Goal: Entertainment & Leisure: Consume media (video, audio)

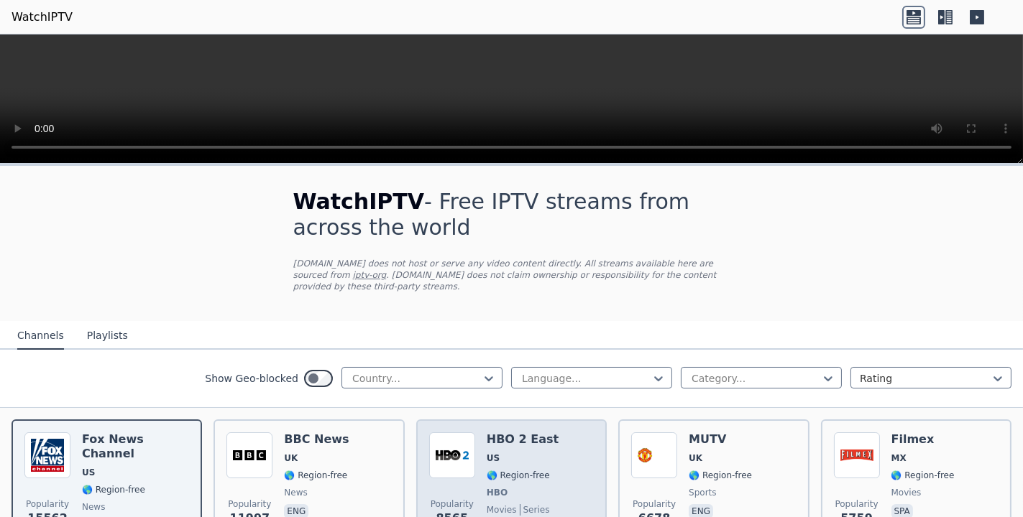
scroll to position [72, 0]
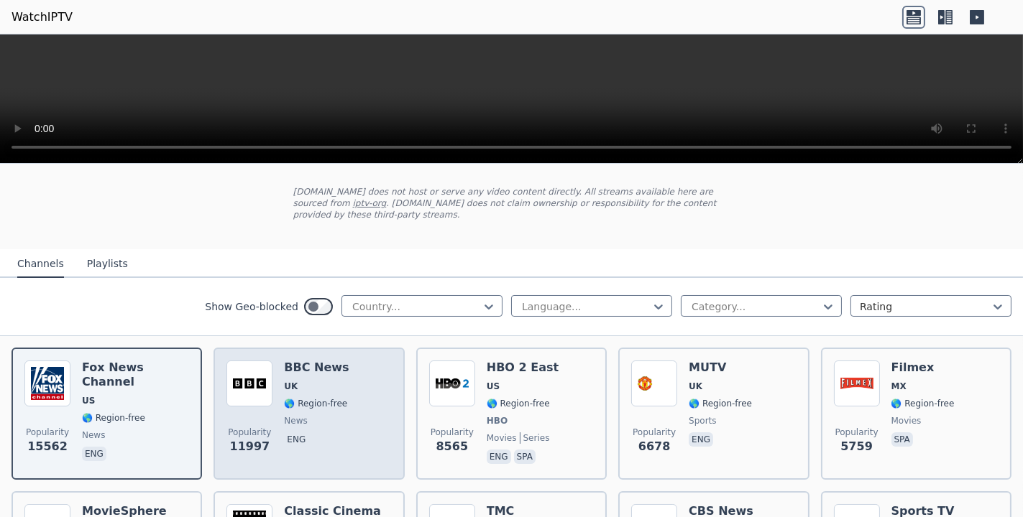
click at [342, 389] on div "Popularity 11997 BBC News UK 🌎 Region-free news eng" at bounding box center [308, 414] width 165 height 106
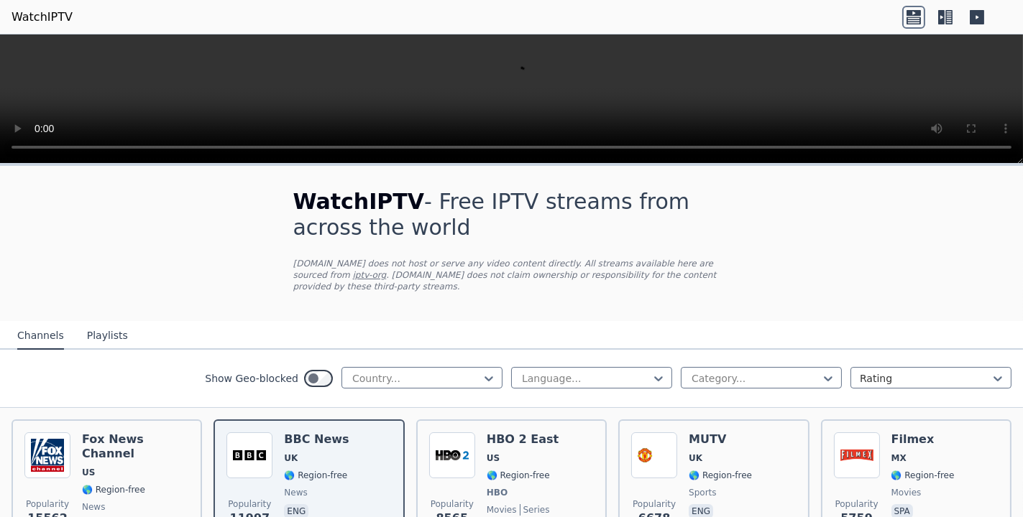
scroll to position [431, 0]
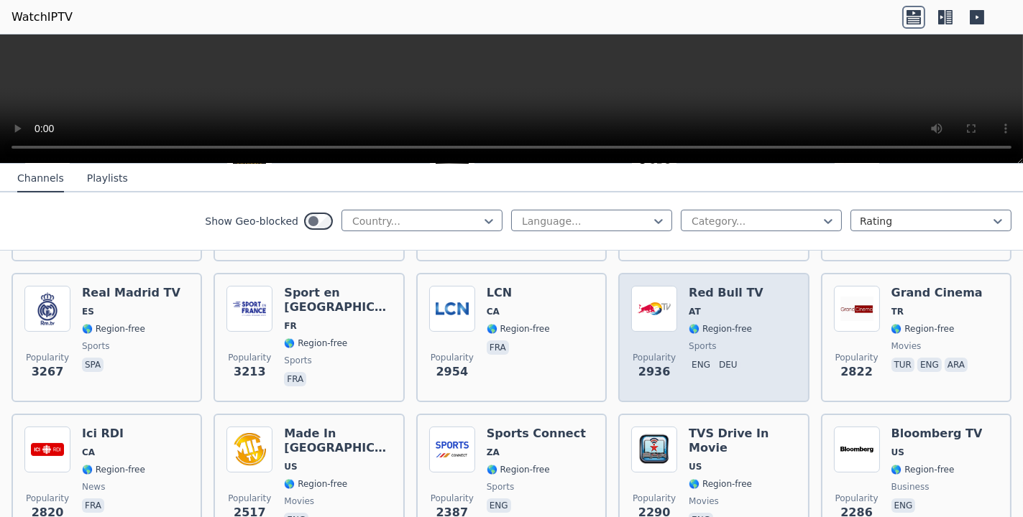
click at [655, 307] on img at bounding box center [654, 309] width 46 height 46
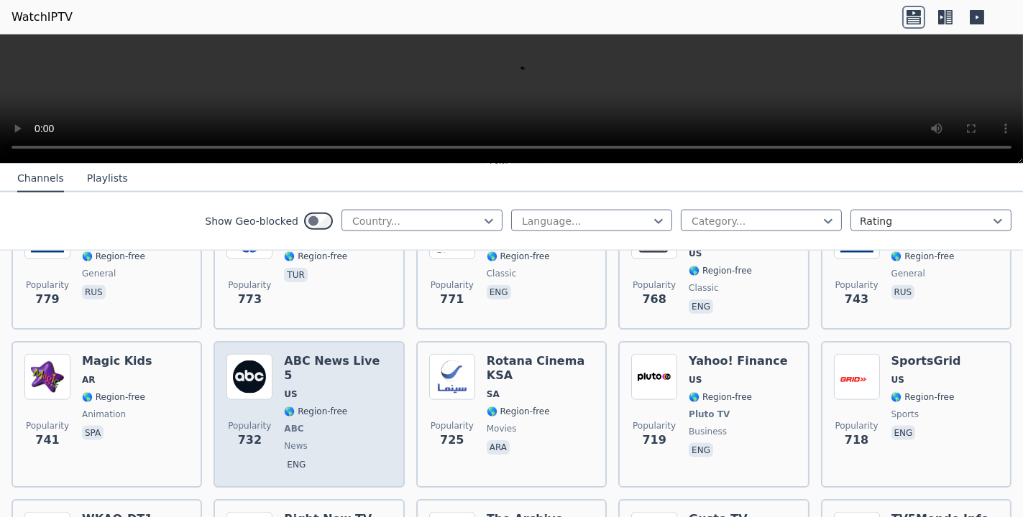
scroll to position [3234, 0]
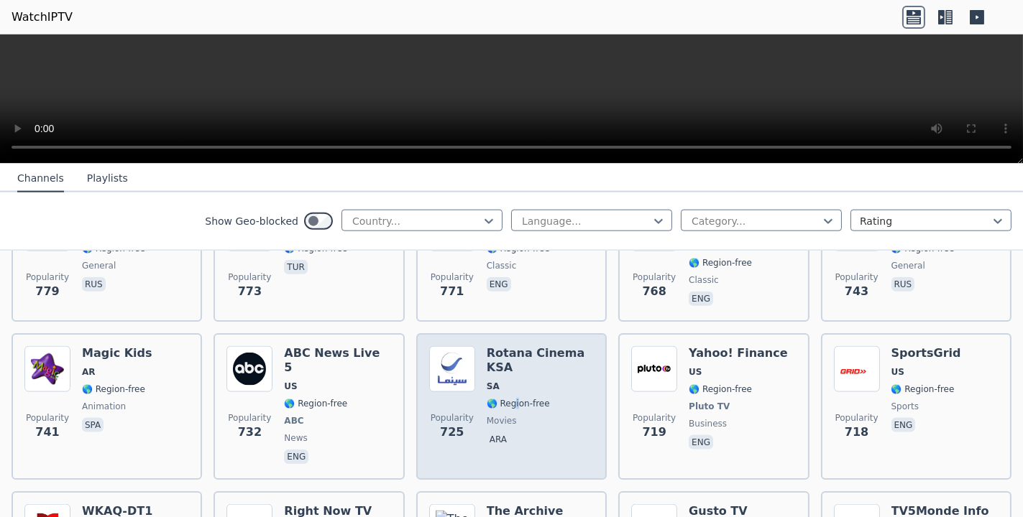
click at [511, 398] on span "🌎 Region-free" at bounding box center [517, 403] width 63 height 11
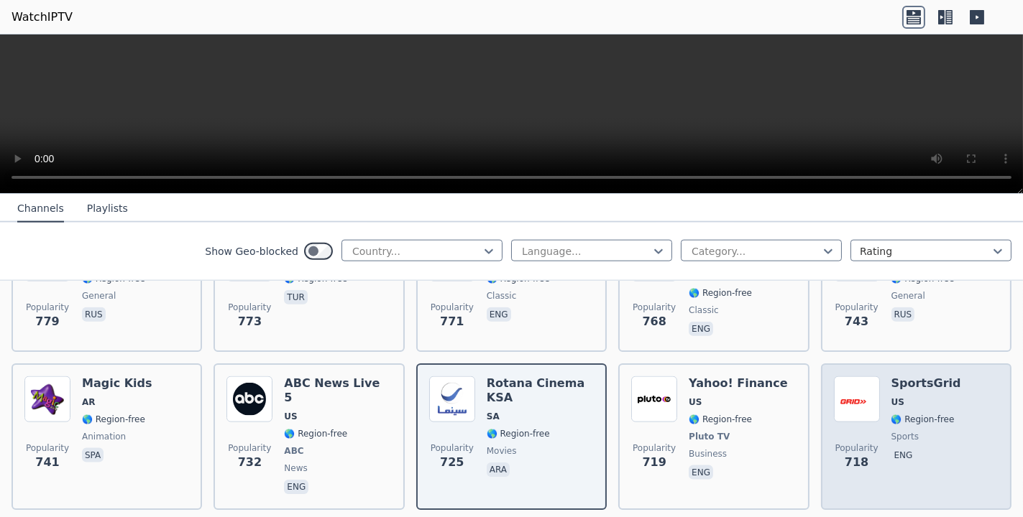
click at [910, 414] on span "🌎 Region-free" at bounding box center [922, 419] width 63 height 11
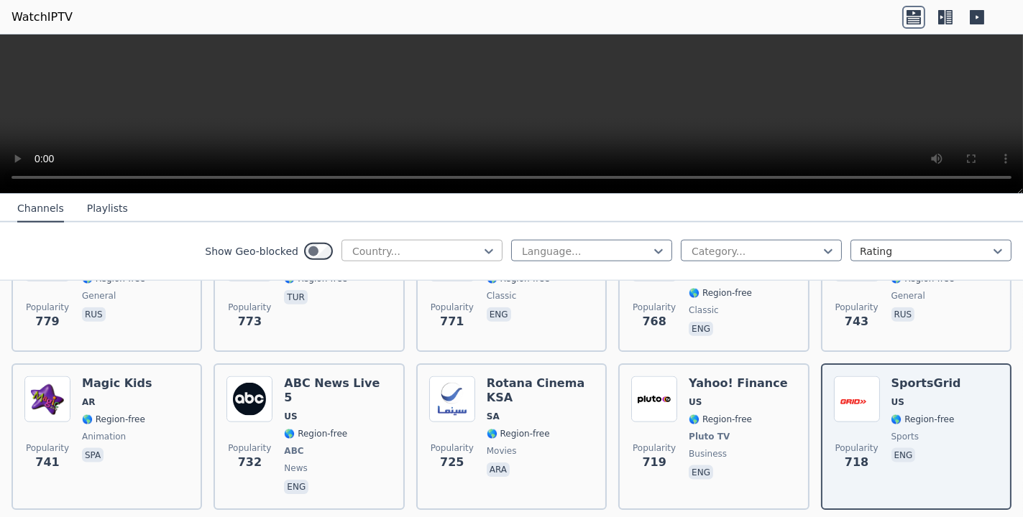
click at [440, 248] on div at bounding box center [416, 251] width 131 height 14
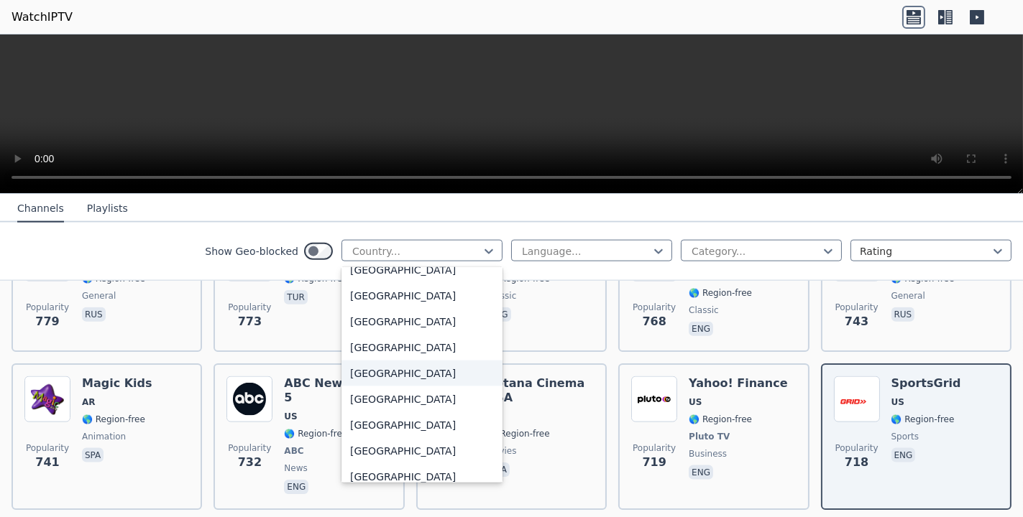
scroll to position [719, 0]
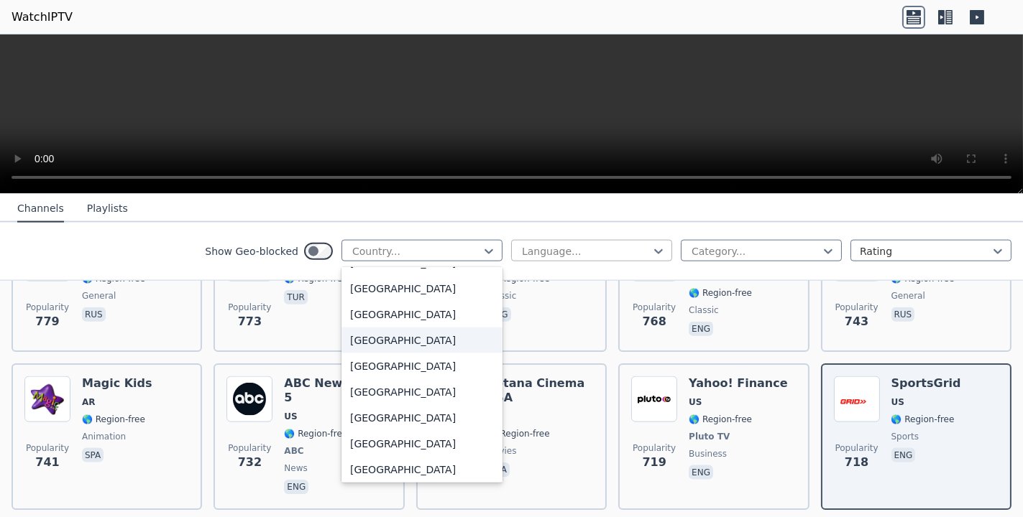
click at [527, 254] on div at bounding box center [585, 251] width 131 height 14
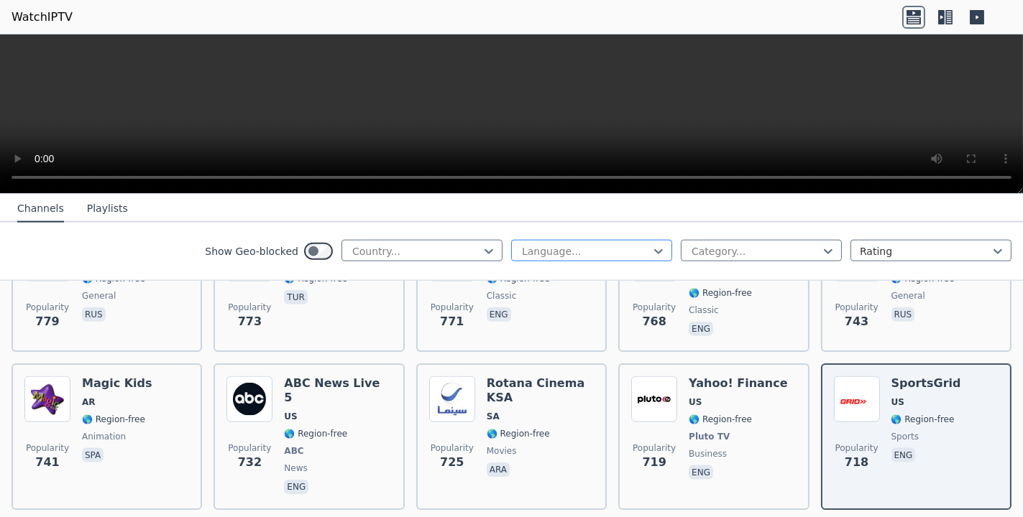
click at [542, 252] on div at bounding box center [585, 251] width 131 height 14
click at [753, 242] on div "Category..." at bounding box center [761, 251] width 161 height 22
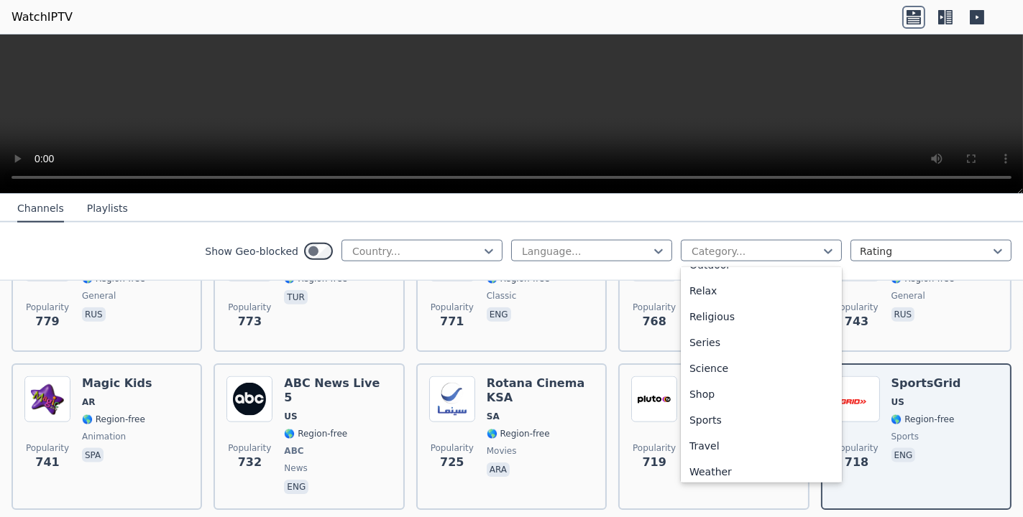
scroll to position [489, 0]
click at [719, 445] on div "Travel" at bounding box center [761, 441] width 161 height 26
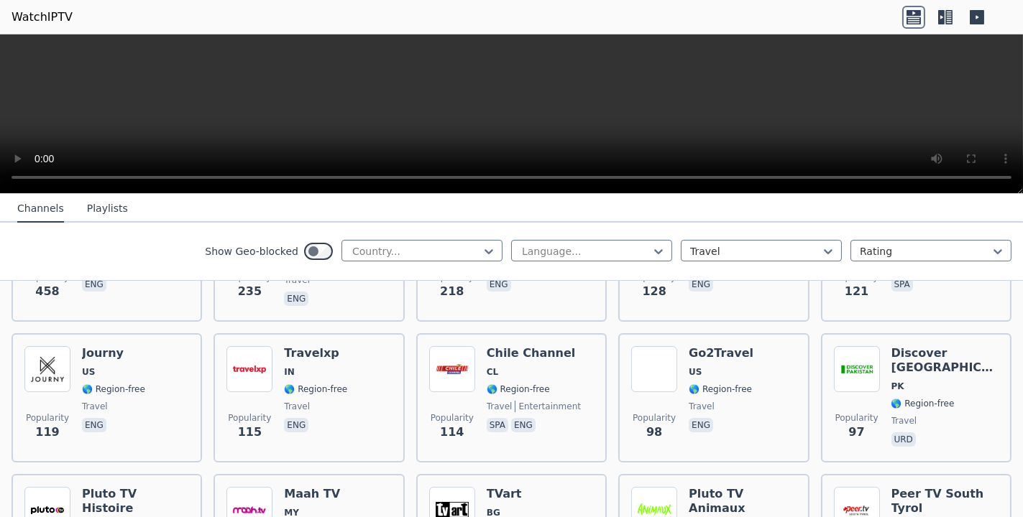
scroll to position [287, 0]
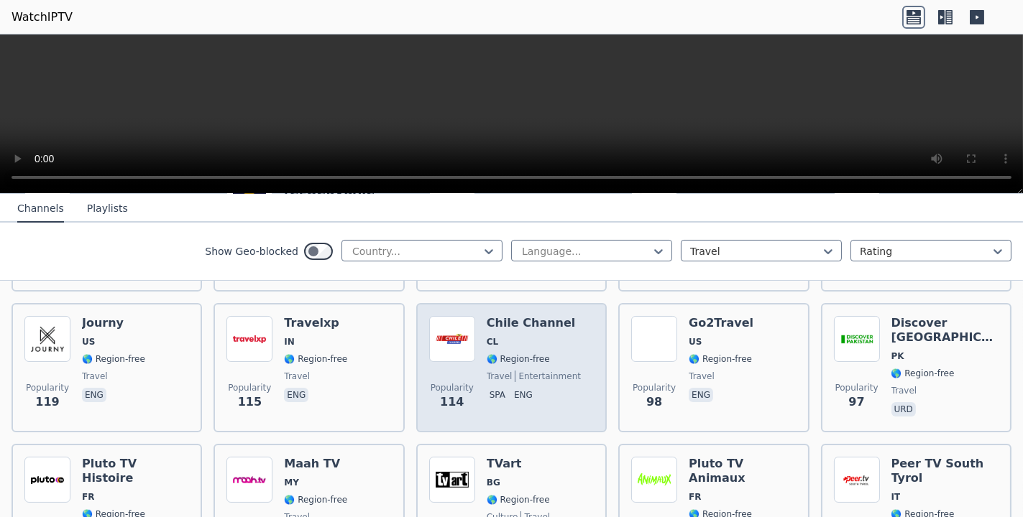
click at [538, 354] on span "🌎 Region-free" at bounding box center [533, 359] width 94 height 11
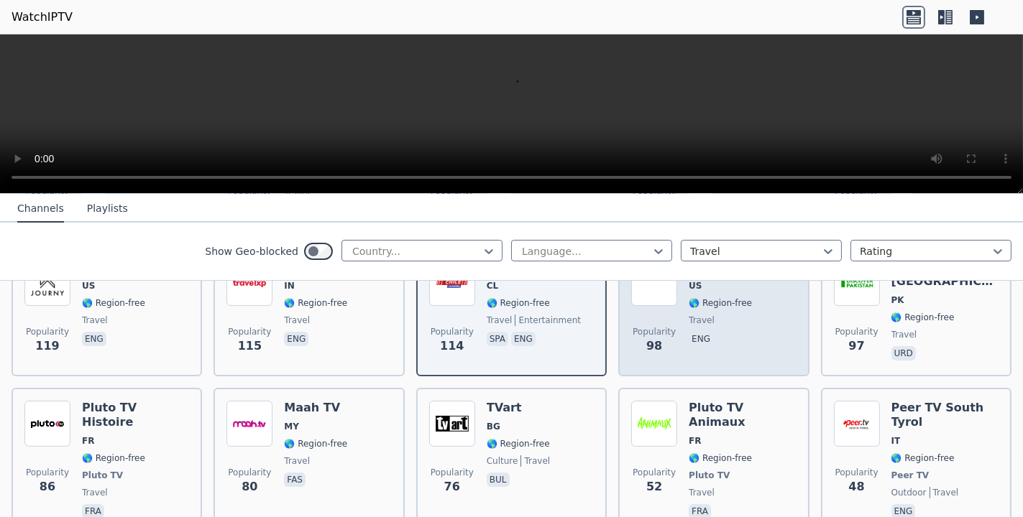
scroll to position [647, 0]
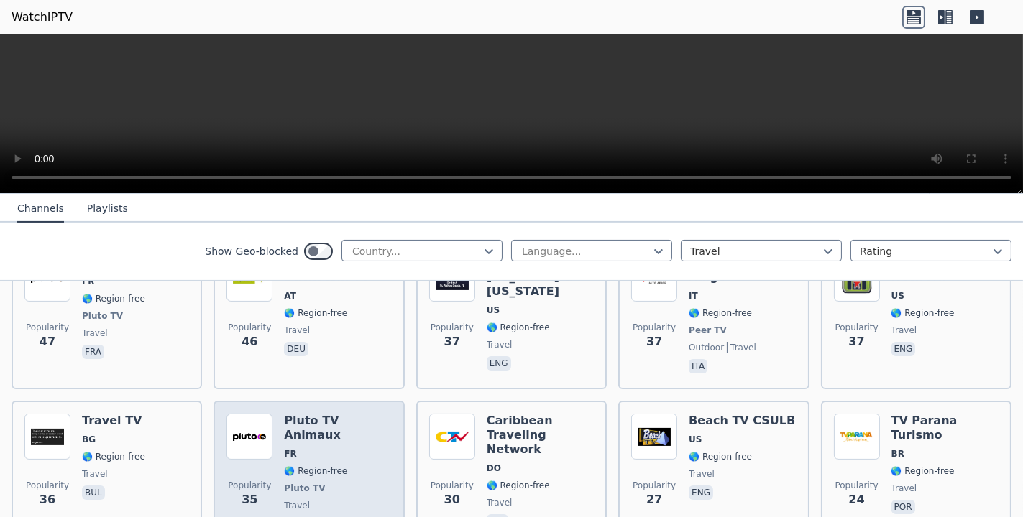
click at [300, 448] on span "FR" at bounding box center [337, 453] width 107 height 11
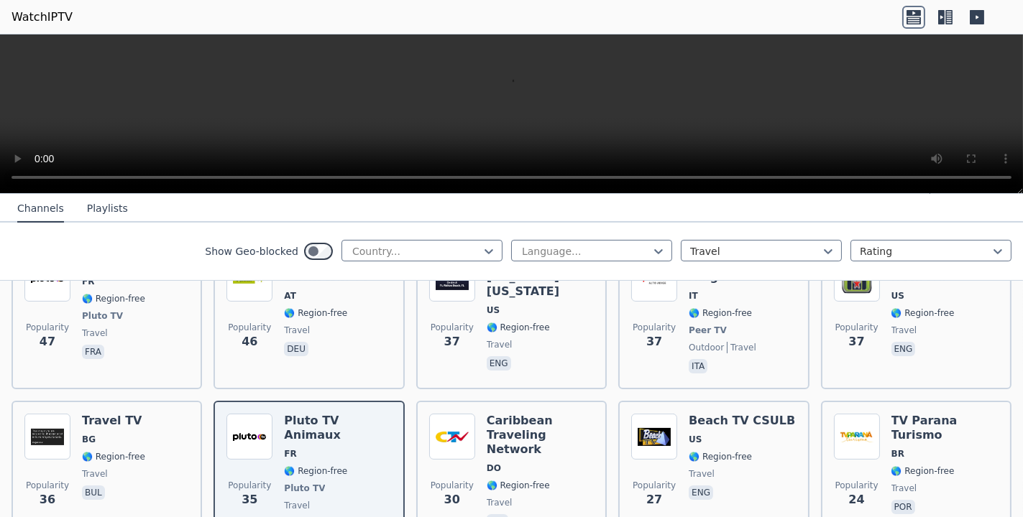
scroll to position [216, 0]
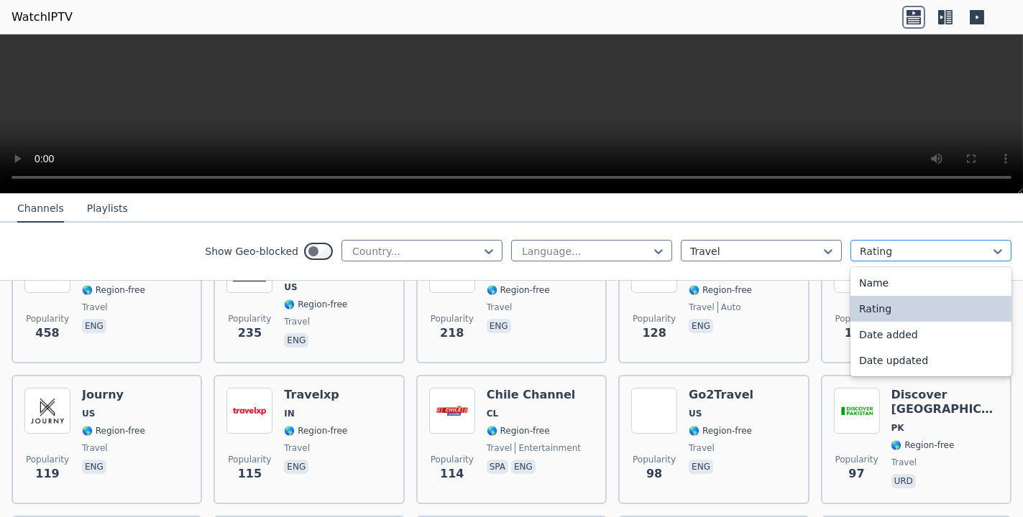
click at [867, 244] on div at bounding box center [924, 251] width 131 height 14
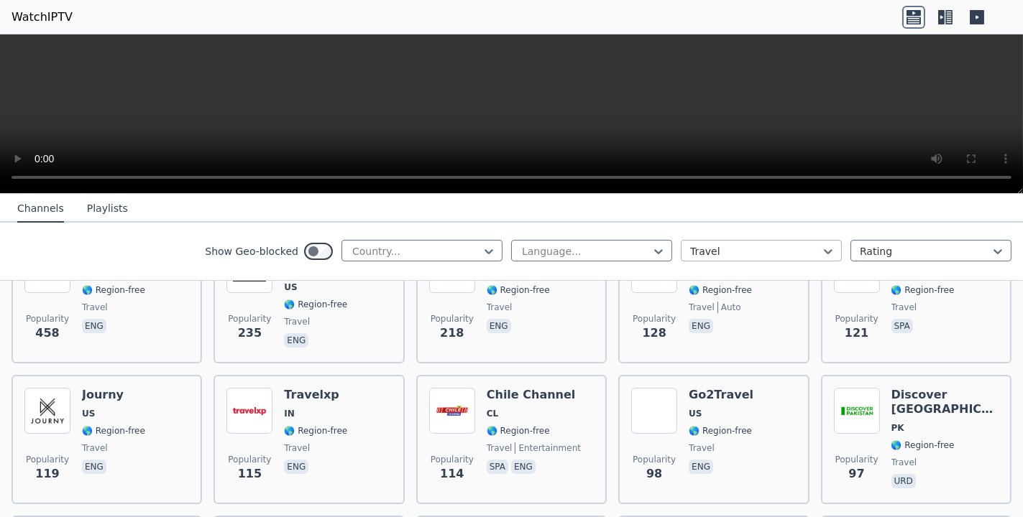
click at [756, 252] on div at bounding box center [755, 251] width 131 height 14
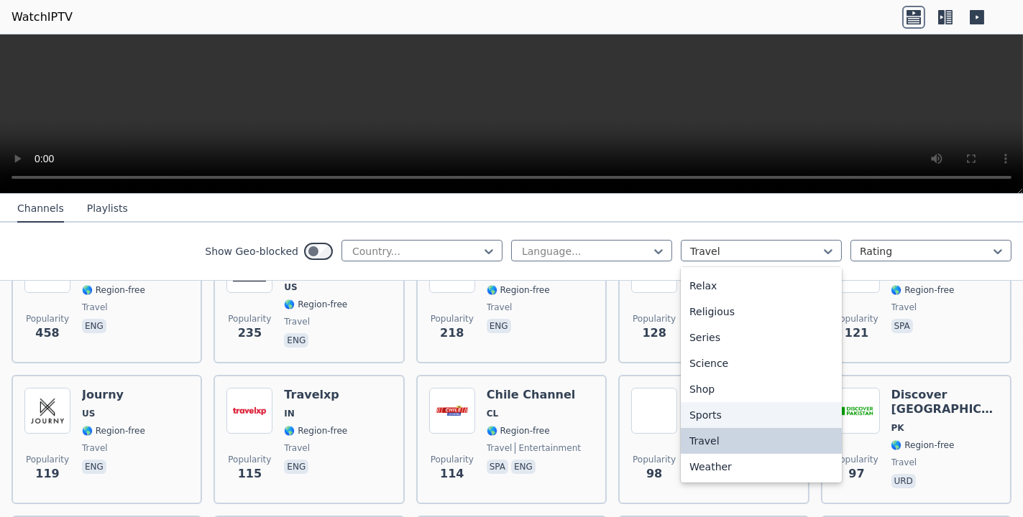
scroll to position [417, 0]
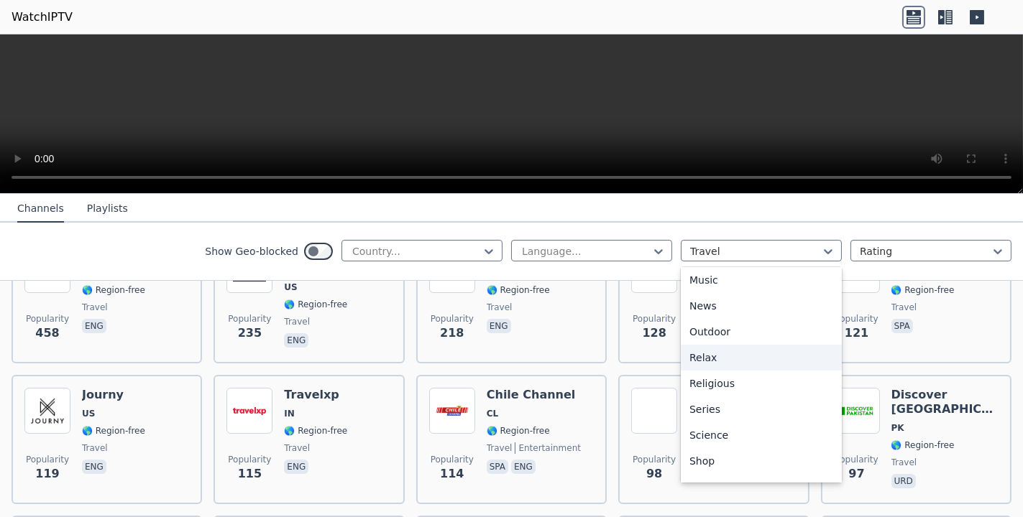
click at [703, 356] on div "Relax" at bounding box center [761, 358] width 161 height 26
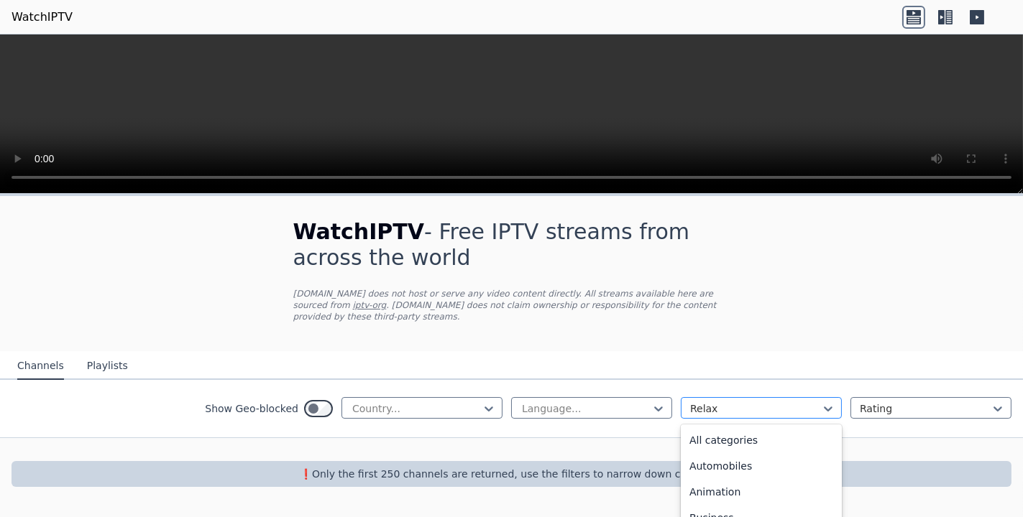
click at [707, 402] on div at bounding box center [755, 409] width 131 height 14
click at [749, 439] on div "Cooking" at bounding box center [761, 452] width 161 height 26
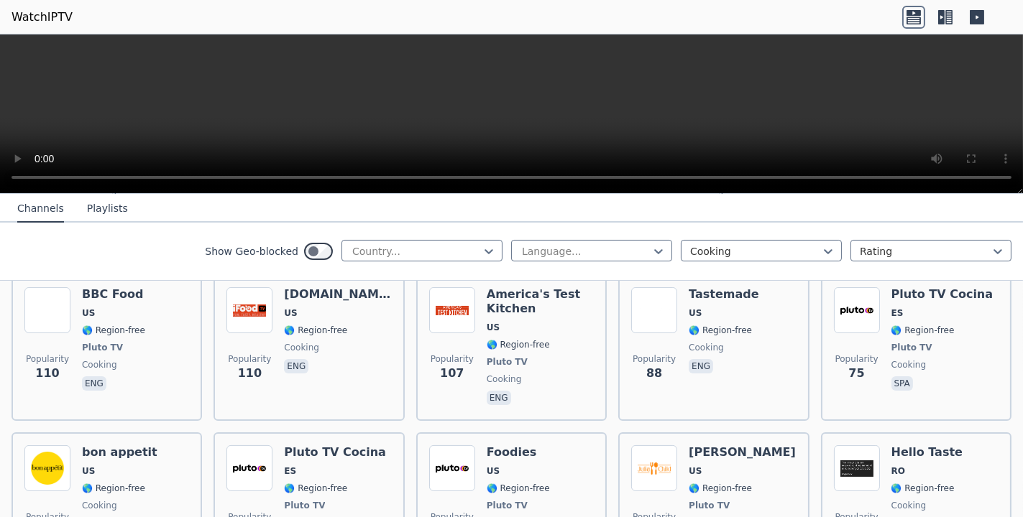
scroll to position [359, 0]
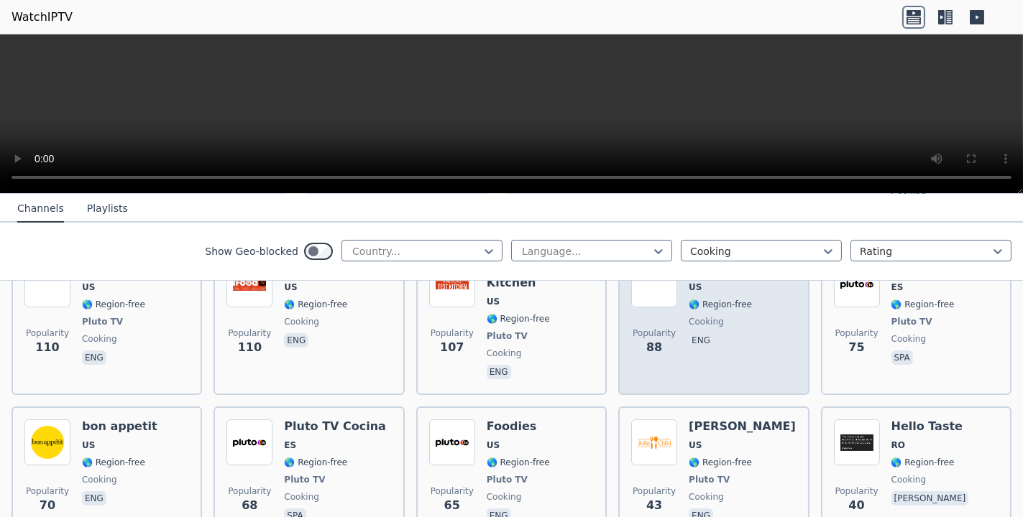
click at [709, 341] on div "Tastemade US 🌎 Region-free cooking eng" at bounding box center [723, 322] width 70 height 121
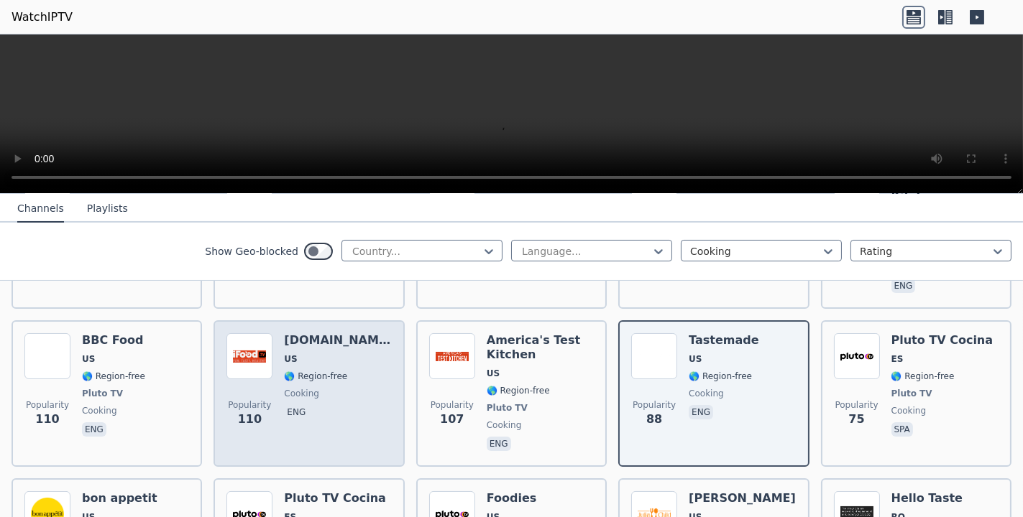
scroll to position [72, 0]
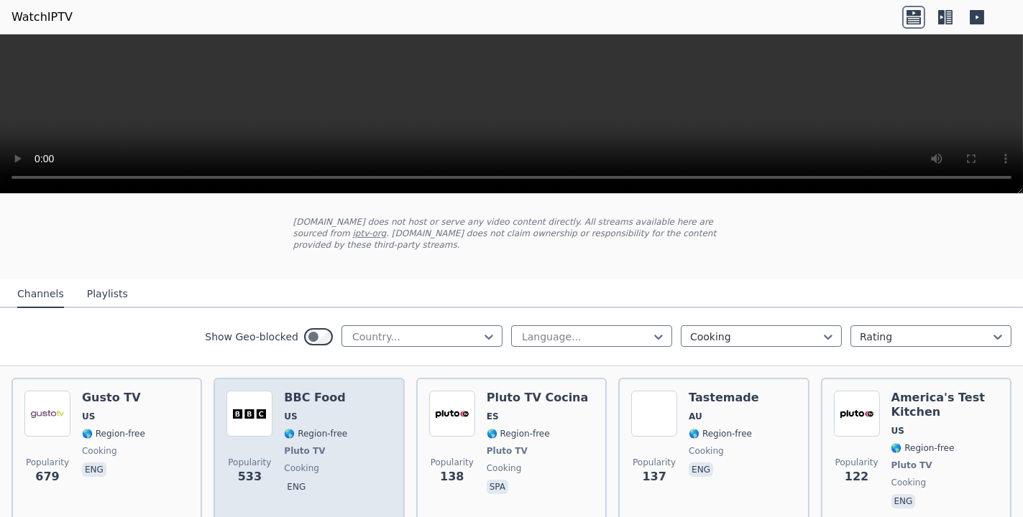
click at [249, 391] on img at bounding box center [249, 414] width 46 height 46
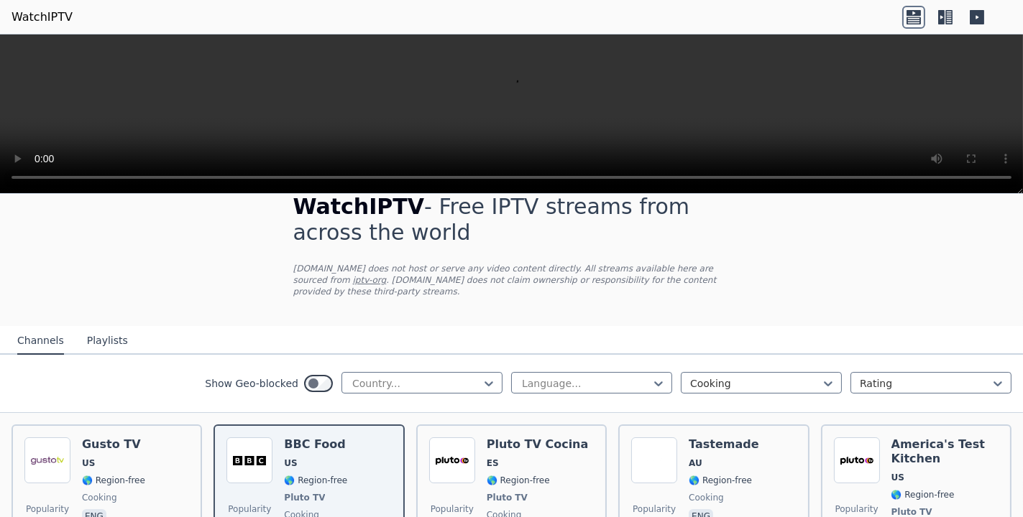
scroll to position [0, 0]
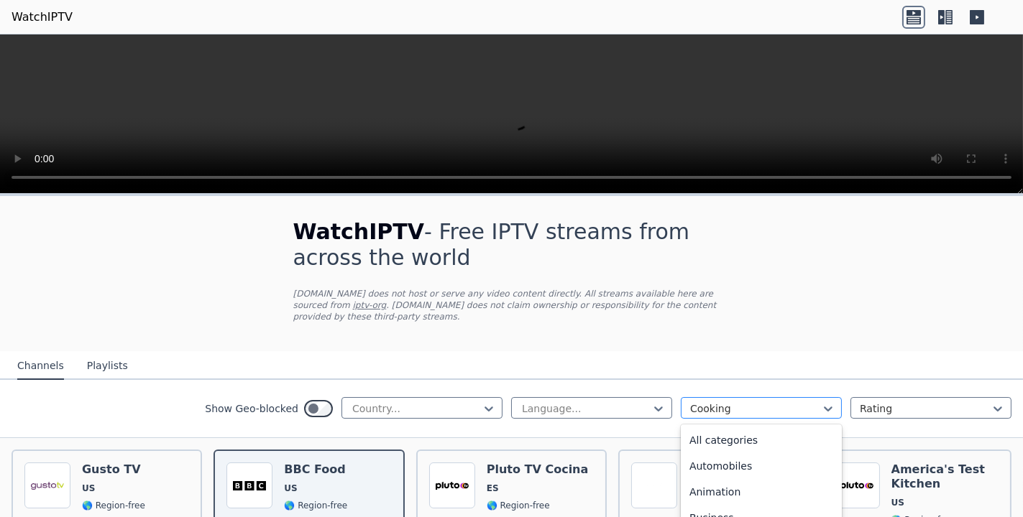
click at [732, 402] on div at bounding box center [755, 409] width 131 height 14
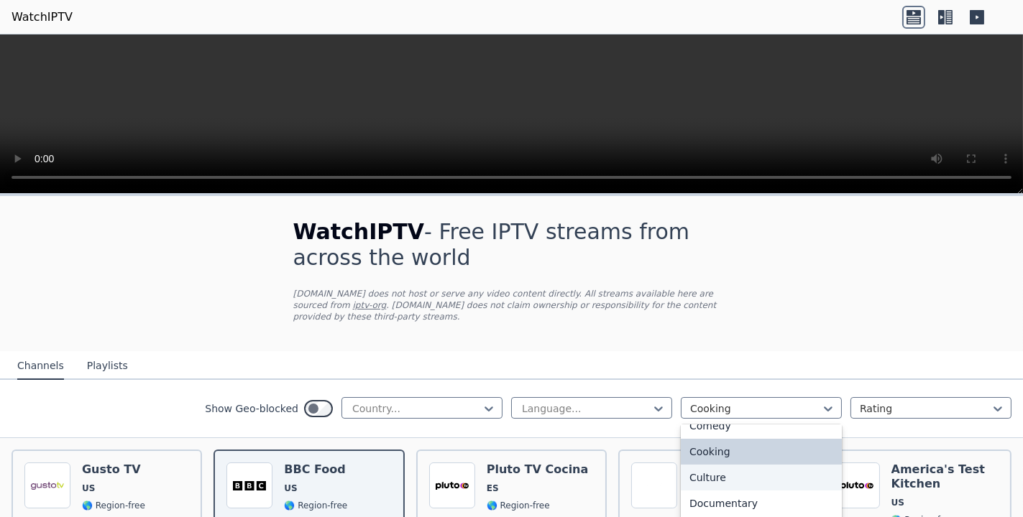
scroll to position [216, 0]
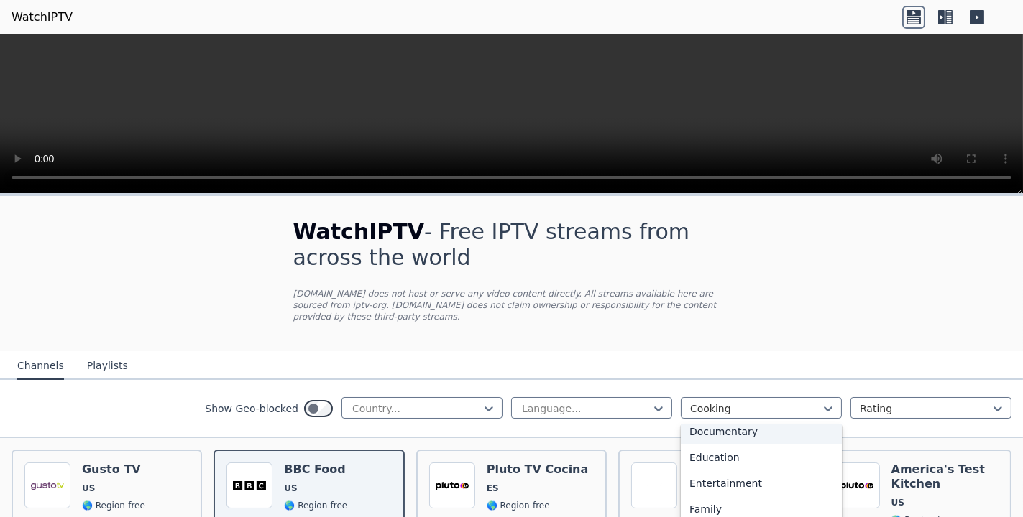
click at [738, 424] on div "Documentary" at bounding box center [761, 432] width 161 height 26
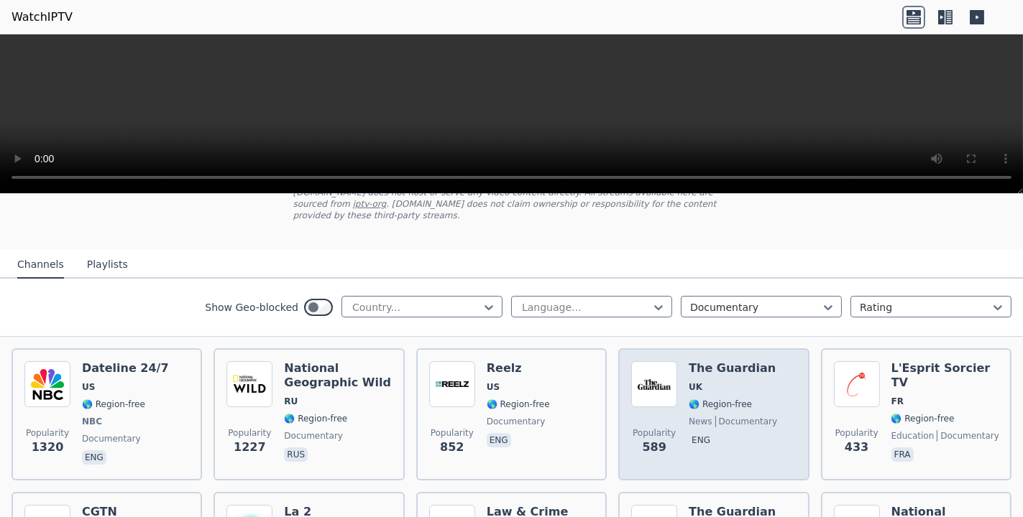
scroll to position [287, 0]
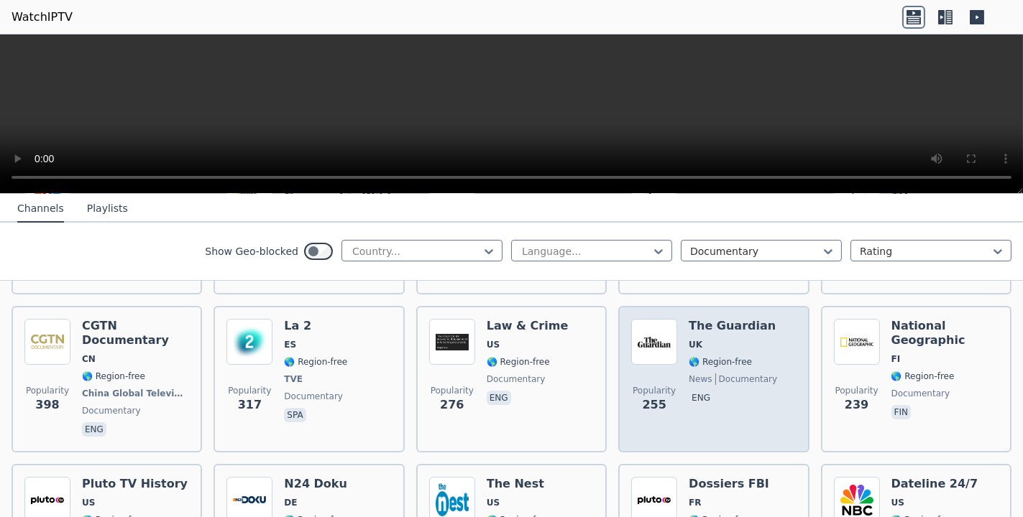
click at [727, 391] on span "eng" at bounding box center [732, 399] width 88 height 17
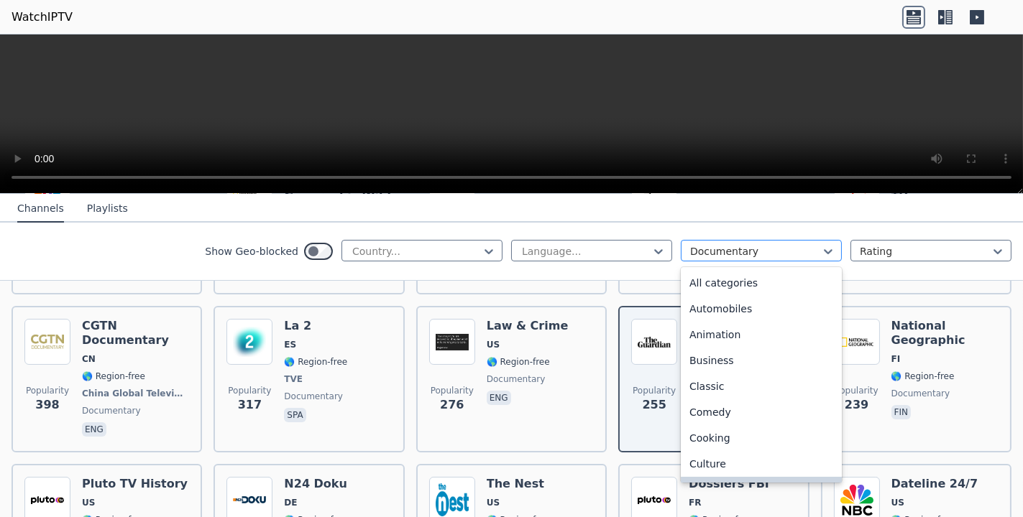
click at [721, 249] on div at bounding box center [755, 251] width 131 height 14
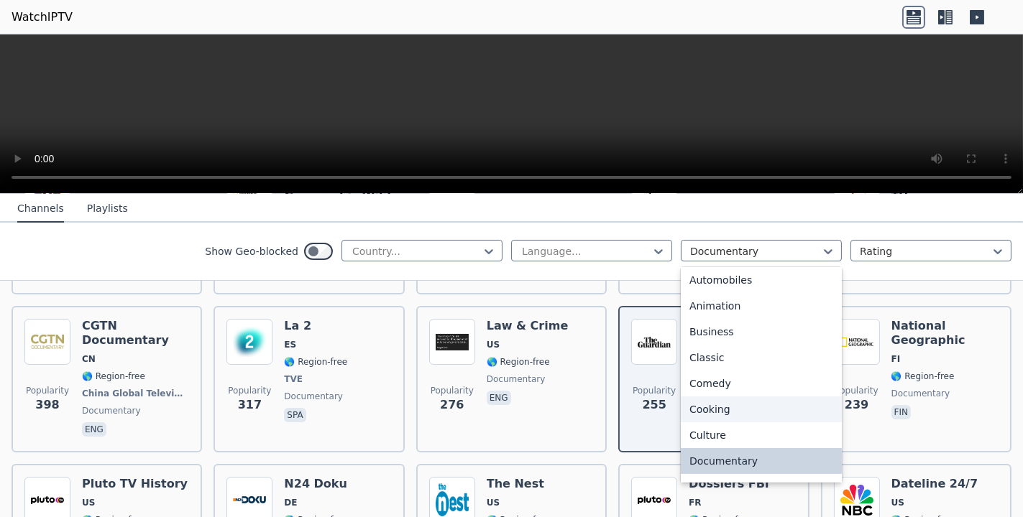
scroll to position [101, 0]
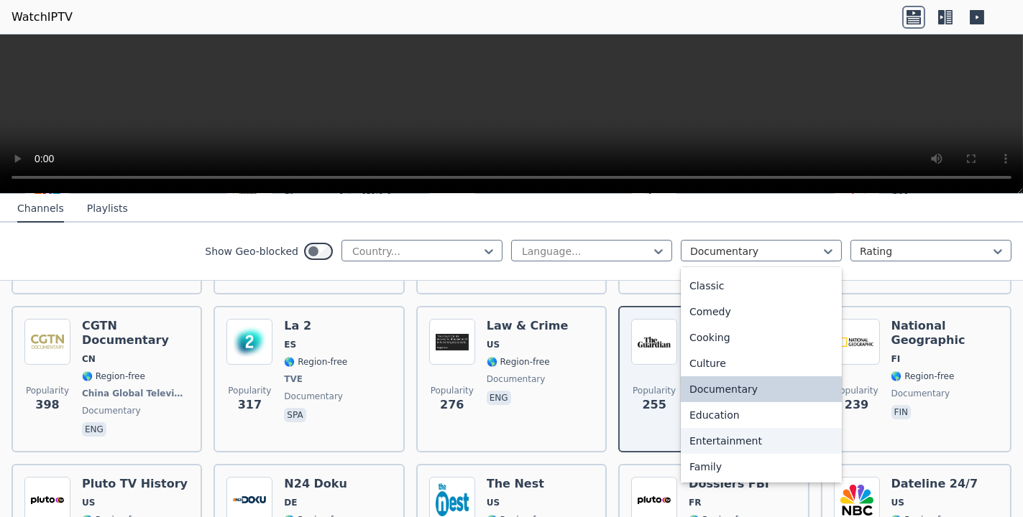
click at [744, 437] on div "Entertainment" at bounding box center [761, 441] width 161 height 26
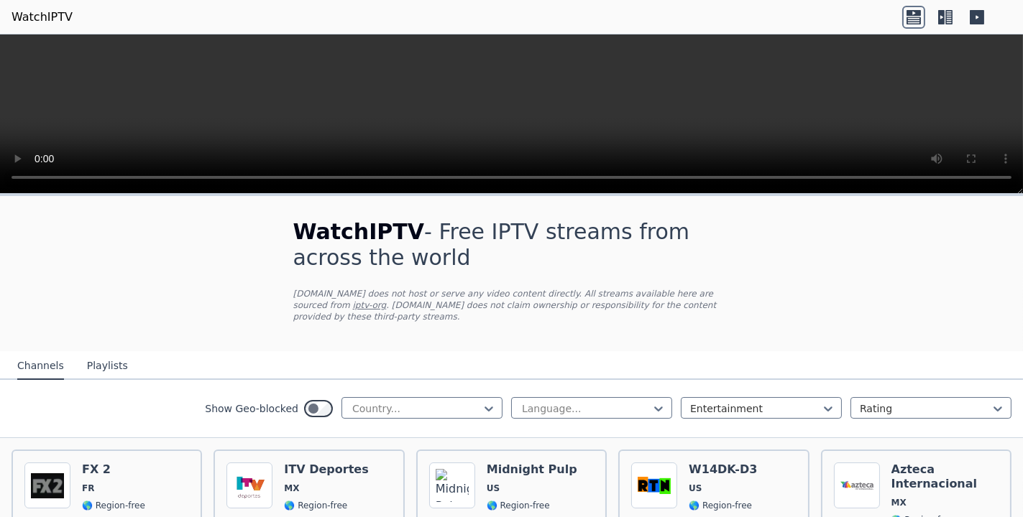
scroll to position [287, 0]
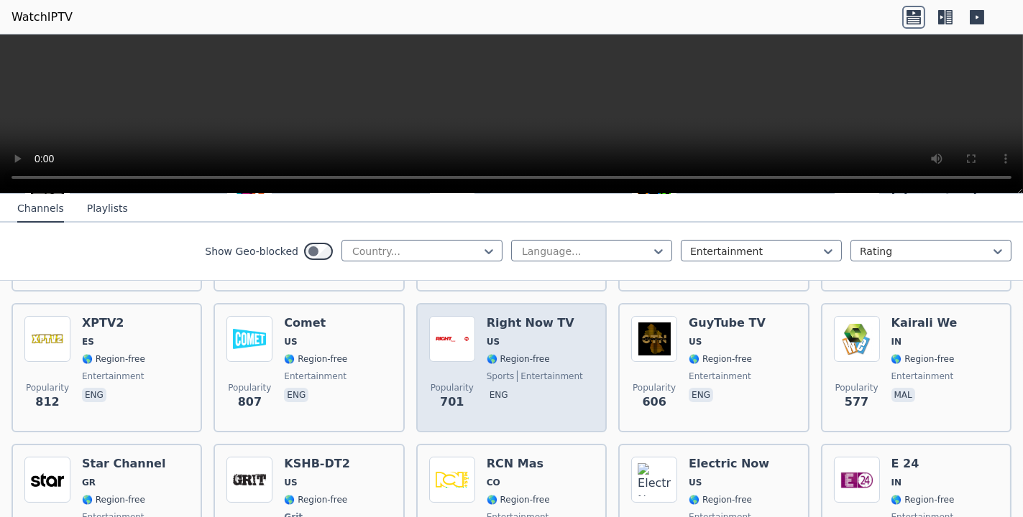
click at [546, 371] on span "entertainment" at bounding box center [550, 376] width 66 height 11
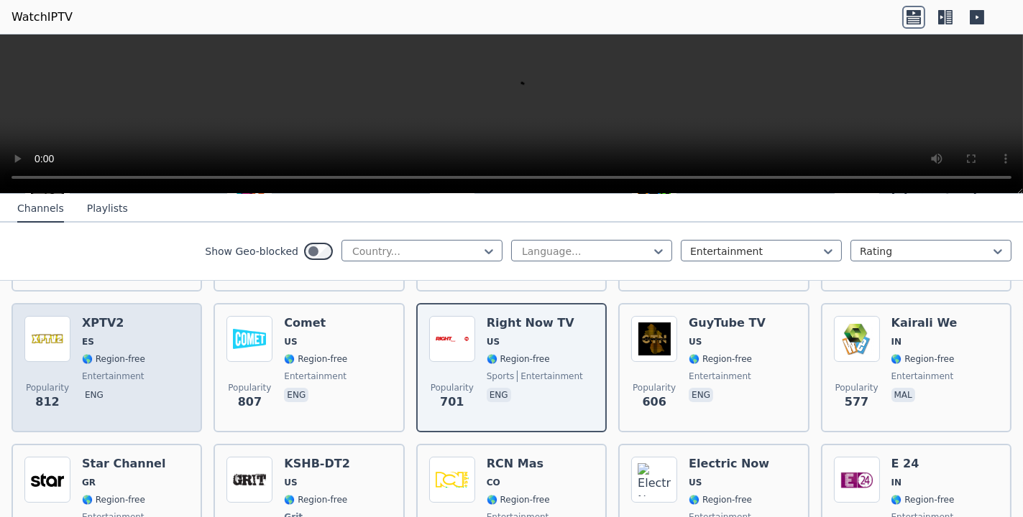
click at [170, 320] on div "Popularity 812 XPTV2 ES 🌎 Region-free entertainment eng" at bounding box center [106, 367] width 165 height 103
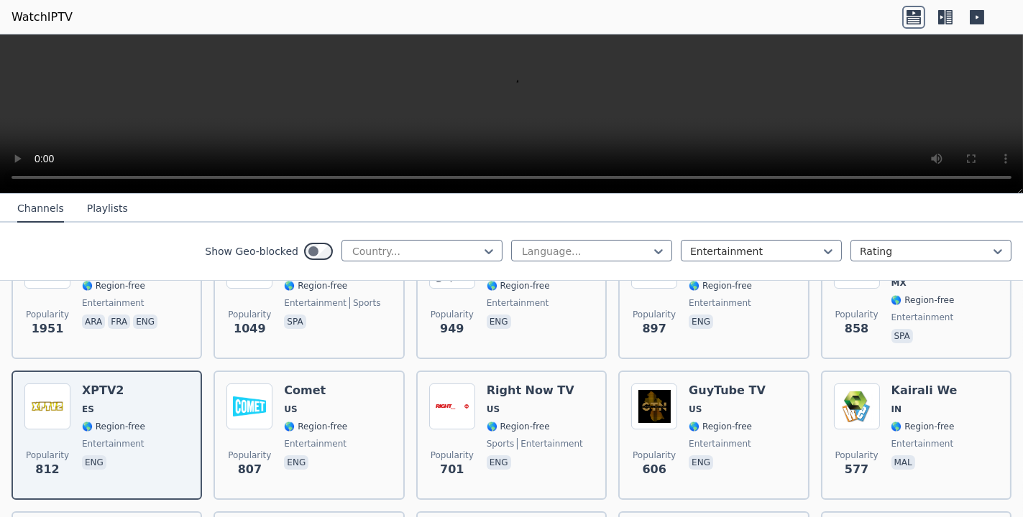
scroll to position [144, 0]
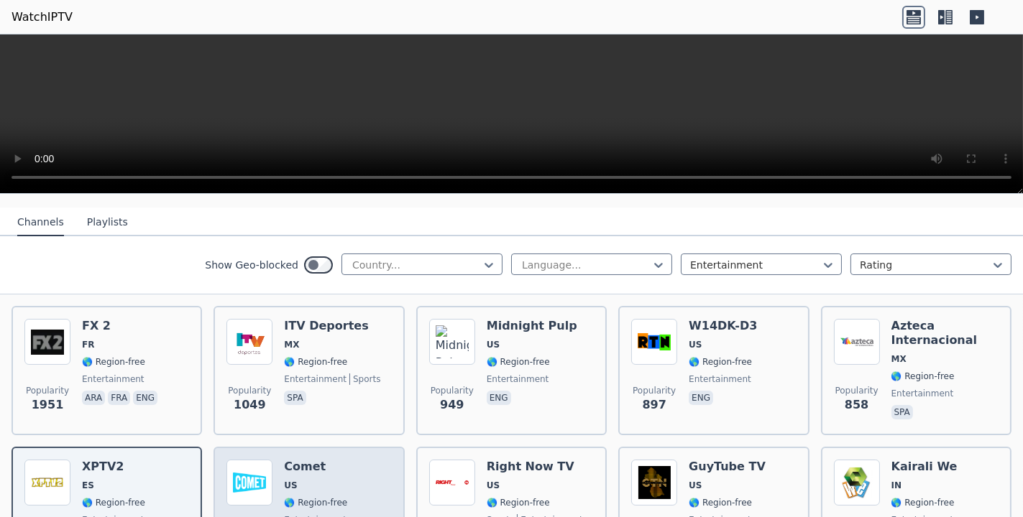
click at [320, 480] on span "US" at bounding box center [315, 485] width 63 height 11
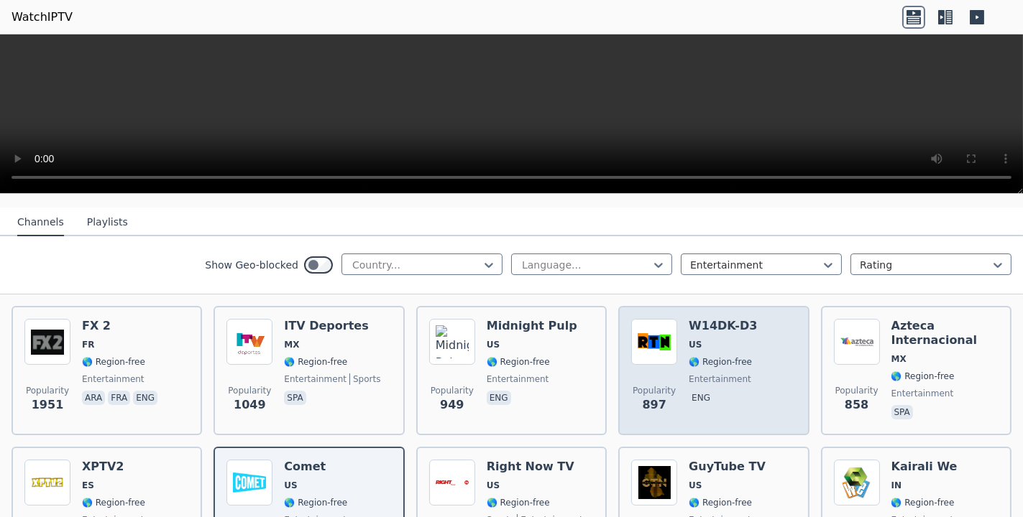
click at [726, 356] on span "🌎 Region-free" at bounding box center [719, 361] width 63 height 11
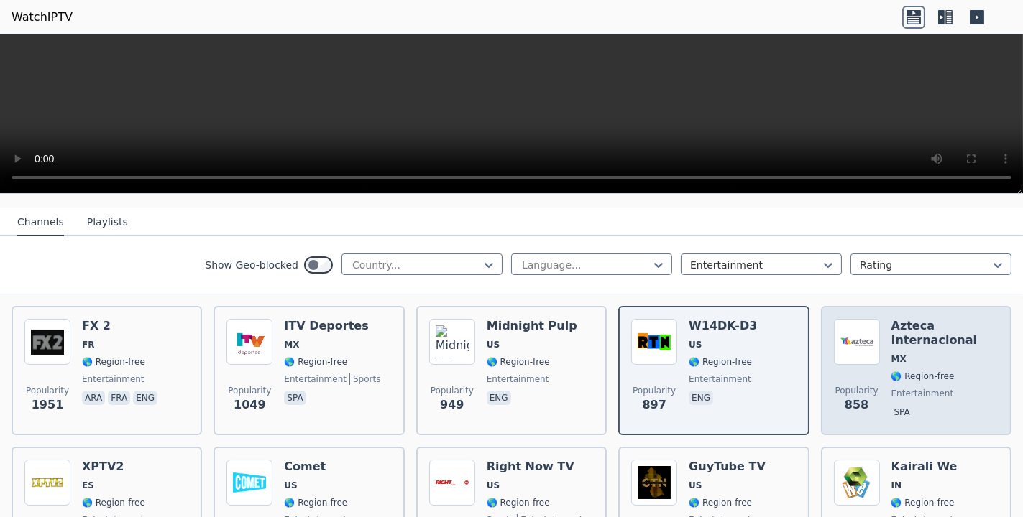
click at [903, 306] on div "Popularity 858 Azteca Internacional MX 🌎 Region-free entertainment spa" at bounding box center [916, 370] width 190 height 129
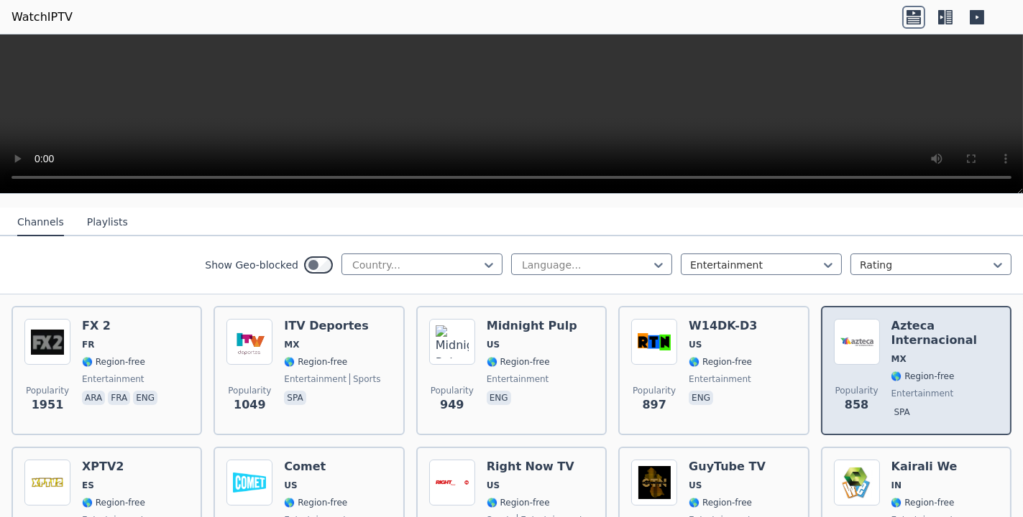
click at [892, 332] on h6 "Azteca Internacional" at bounding box center [944, 333] width 107 height 29
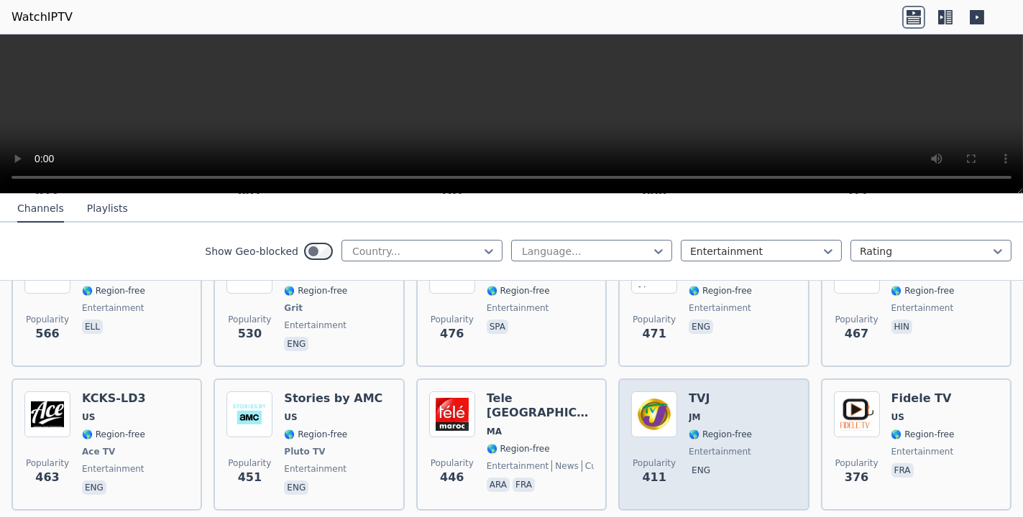
scroll to position [575, 0]
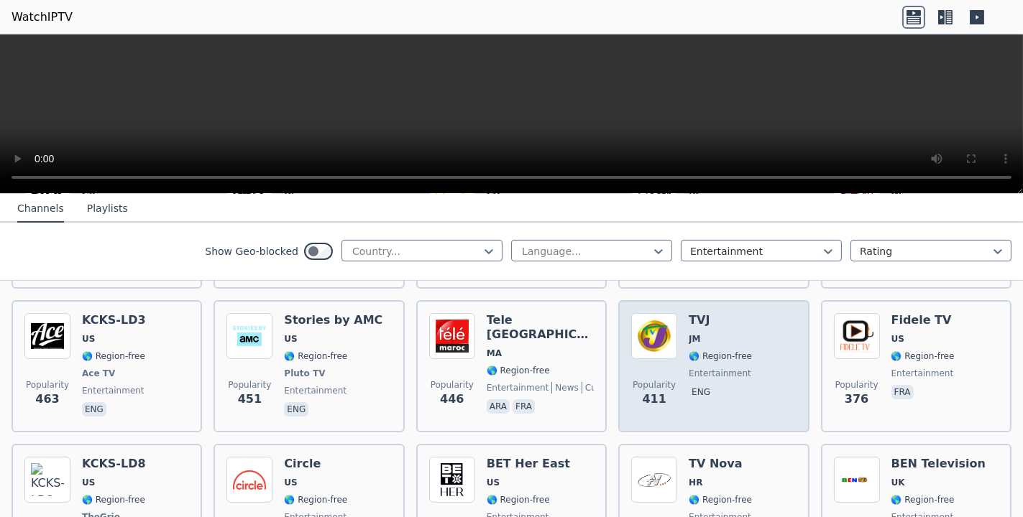
click at [749, 378] on div "Popularity 411 TVJ JM 🌎 Region-free entertainment eng" at bounding box center [713, 366] width 165 height 106
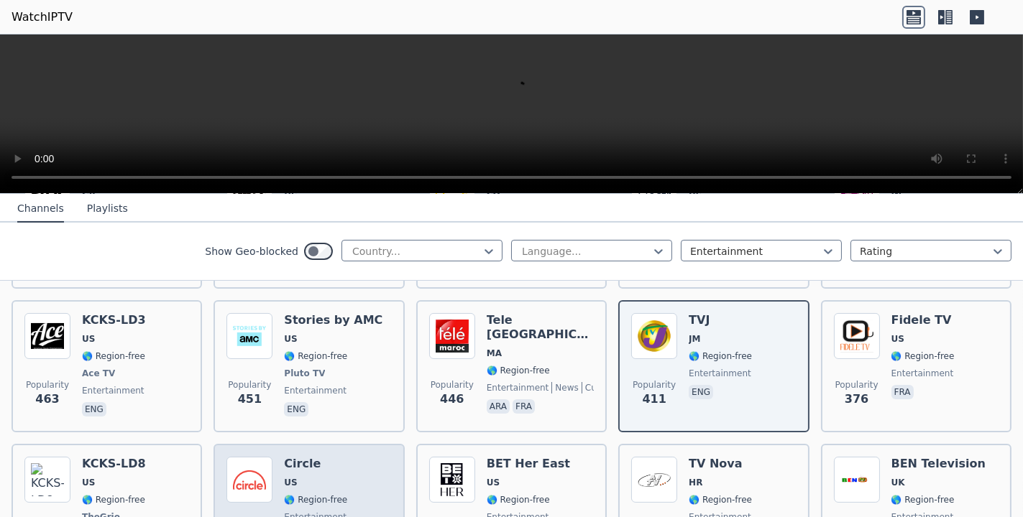
click at [362, 466] on div "Popularity 358 Circle US 🌎 Region-free entertainment eng" at bounding box center [308, 510] width 165 height 106
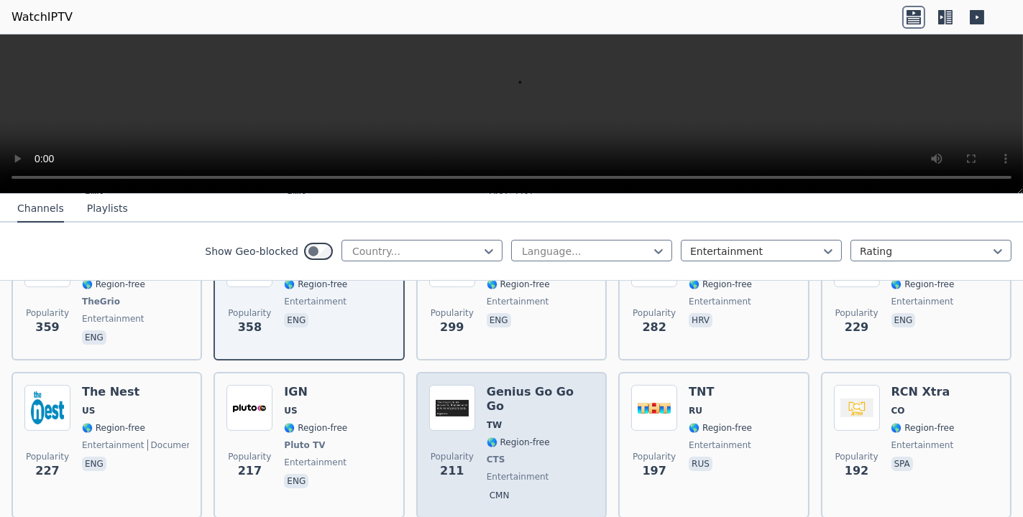
scroll to position [934, 0]
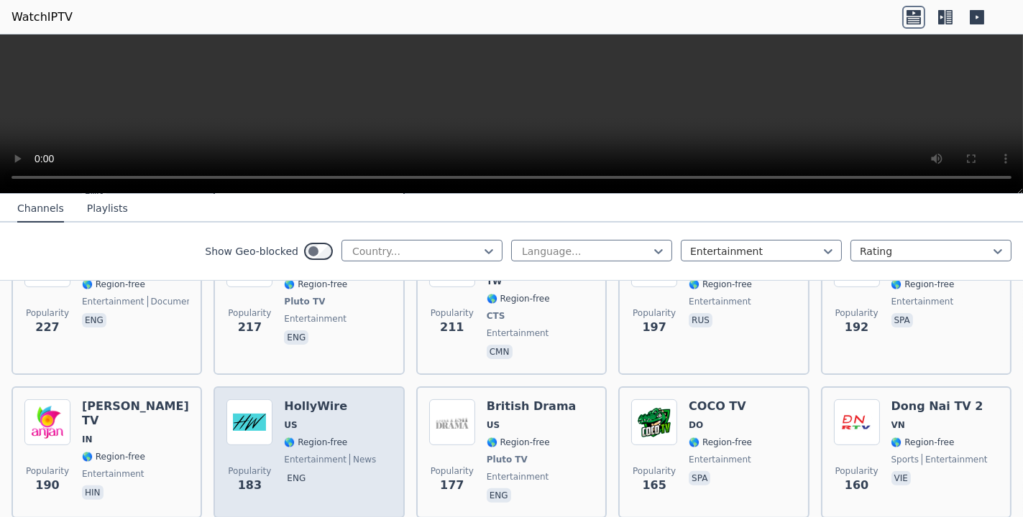
click at [381, 433] on div "Popularity 183 HollyWire US 🌎 Region-free entertainment news eng" at bounding box center [308, 453] width 165 height 106
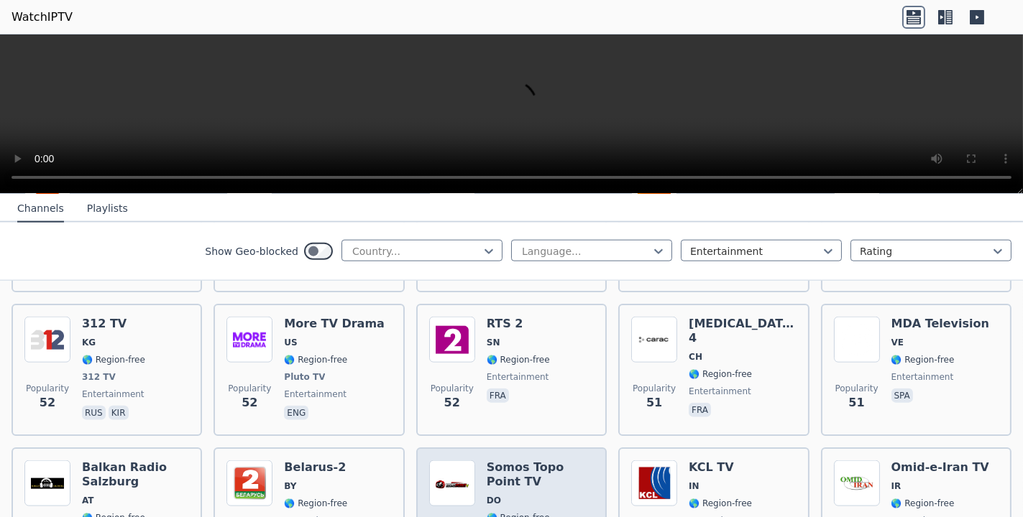
scroll to position [3234, 0]
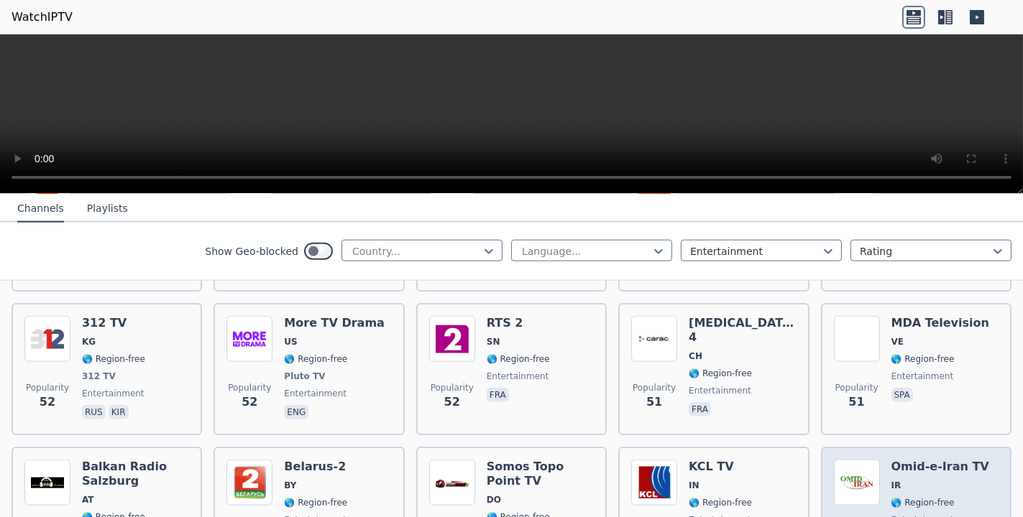
click at [941, 497] on span "🌎 Region-free" at bounding box center [940, 502] width 98 height 11
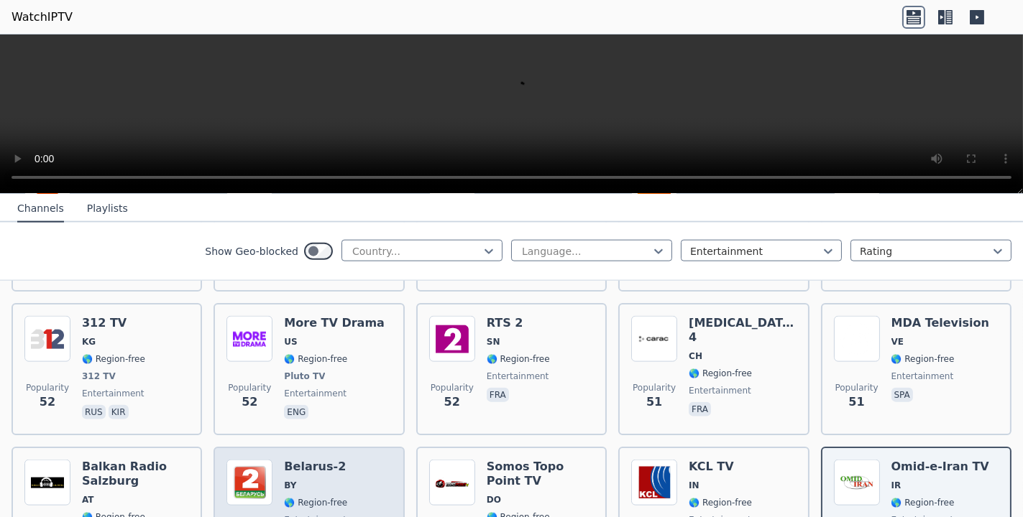
click at [343, 460] on div "Popularity 50 [GEOGRAPHIC_DATA]-2 BY 🌎 Region-free entertainment rus" at bounding box center [308, 511] width 165 height 103
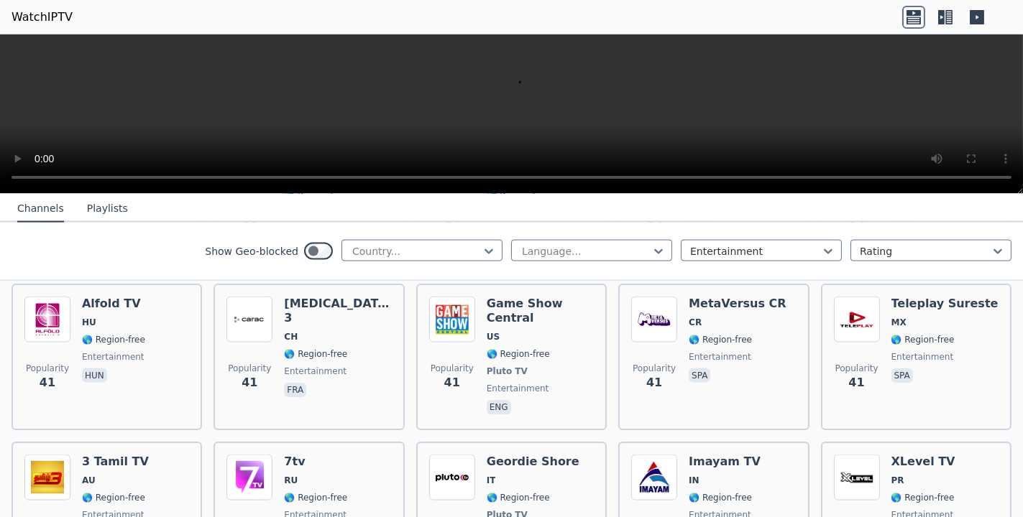
scroll to position [4240, 0]
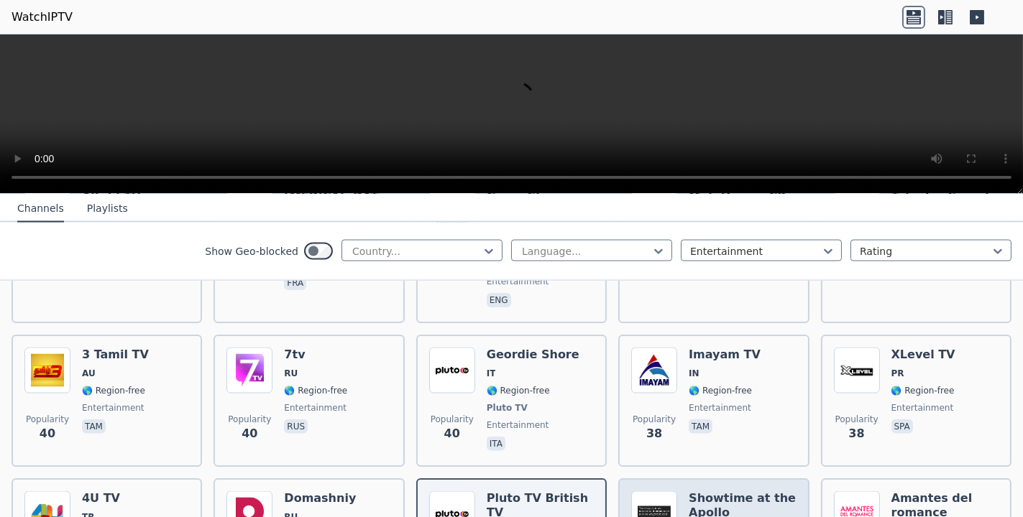
scroll to position [4671, 0]
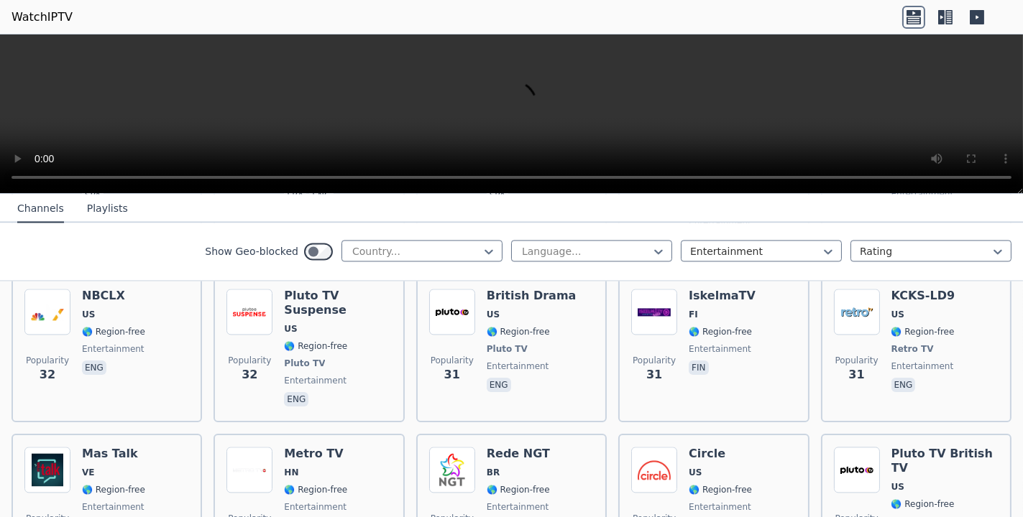
scroll to position [5246, 0]
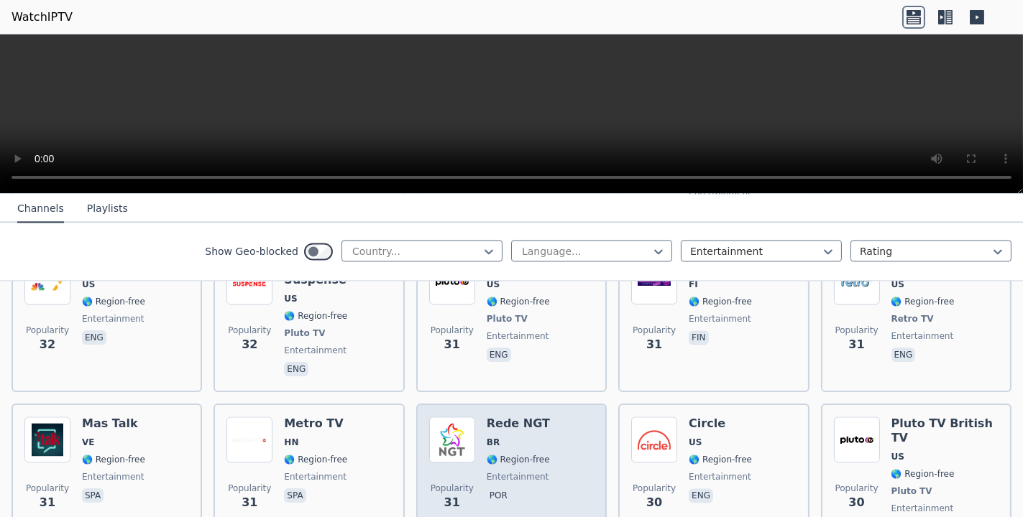
click at [529, 417] on div "Rede NGT BR 🌎 Region-free entertainment por" at bounding box center [517, 477] width 63 height 121
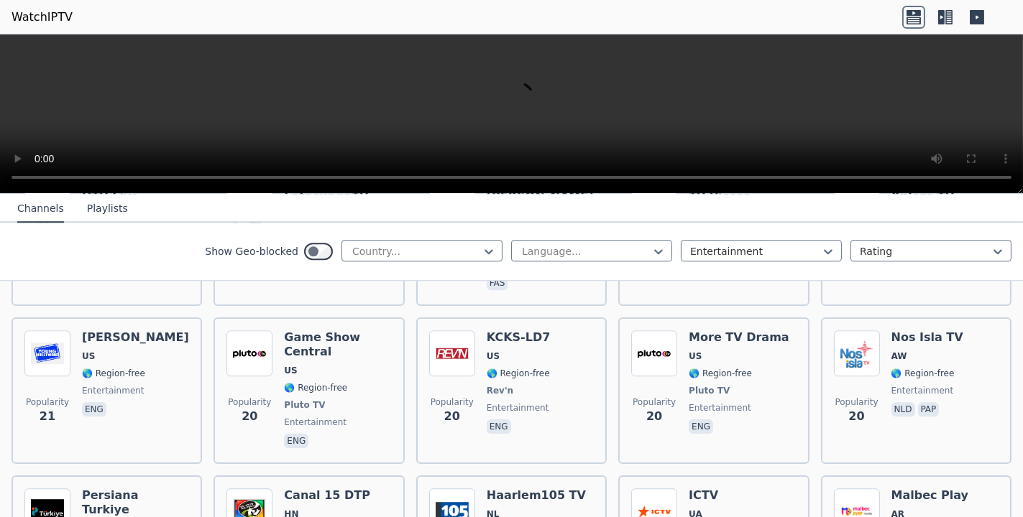
scroll to position [7185, 0]
